Goal: Information Seeking & Learning: Learn about a topic

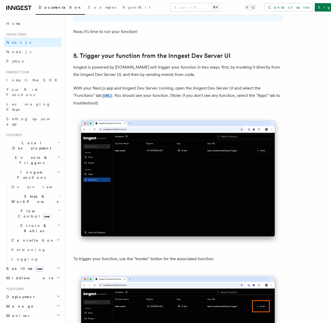
scroll to position [1366, 0]
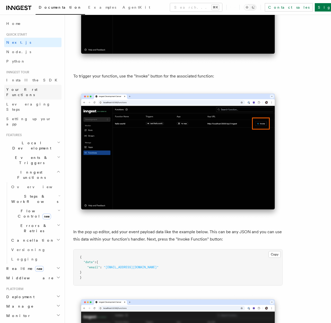
click at [20, 90] on span "Your first Functions" at bounding box center [21, 91] width 31 height 9
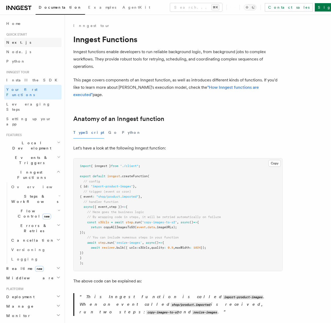
click at [12, 42] on span "Next.js" at bounding box center [18, 42] width 25 height 4
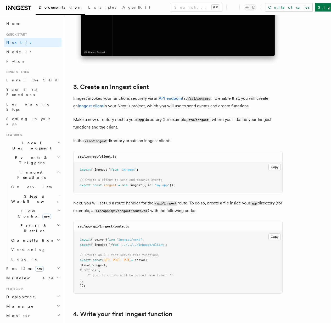
scroll to position [556, 0]
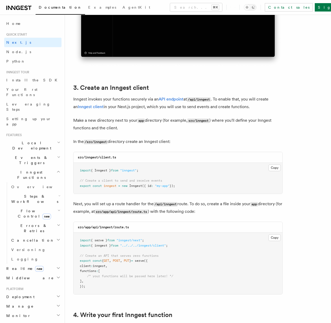
click at [18, 36] on span "Quick start" at bounding box center [15, 34] width 23 height 4
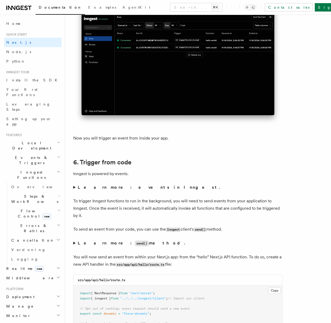
scroll to position [2519, 0]
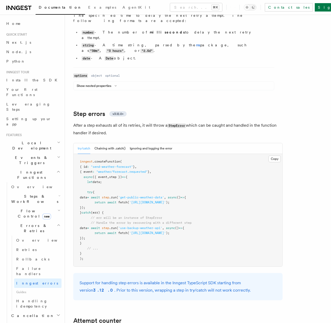
scroll to position [746, 0]
